Goal: Information Seeking & Learning: Learn about a topic

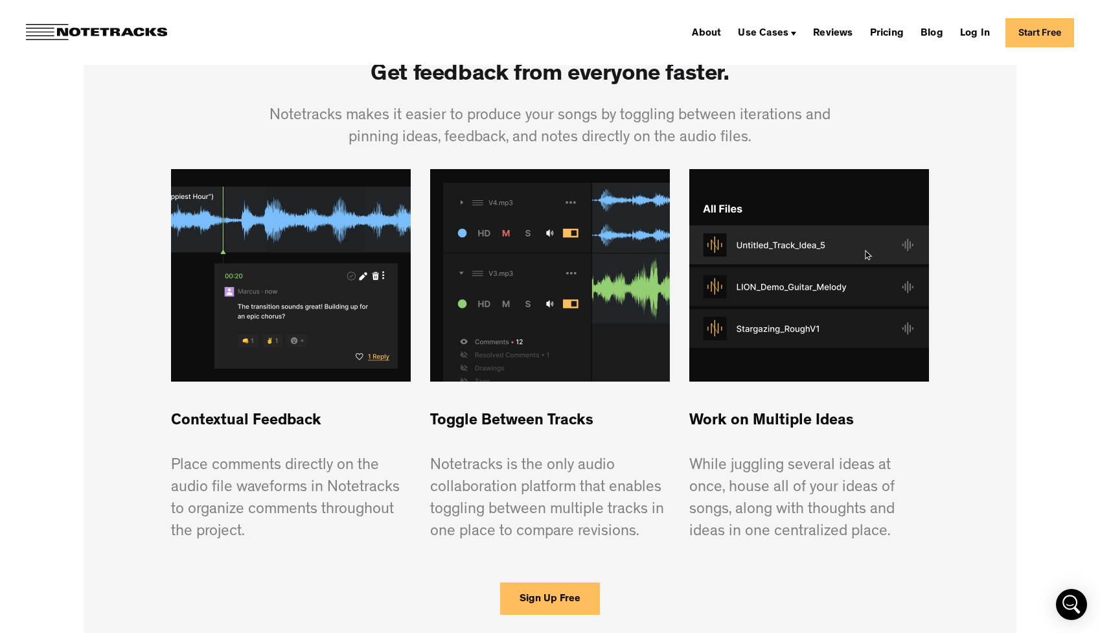
scroll to position [849, 0]
click at [909, 32] on link "Pricing" at bounding box center [887, 32] width 44 height 21
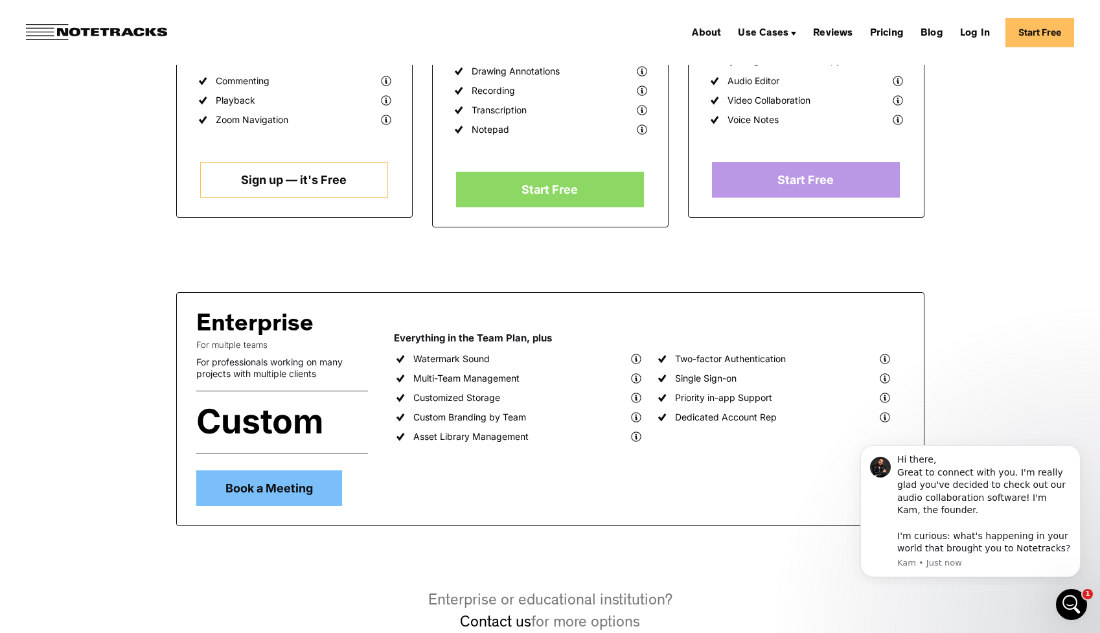
scroll to position [520, 0]
